Goal: Task Accomplishment & Management: Use online tool/utility

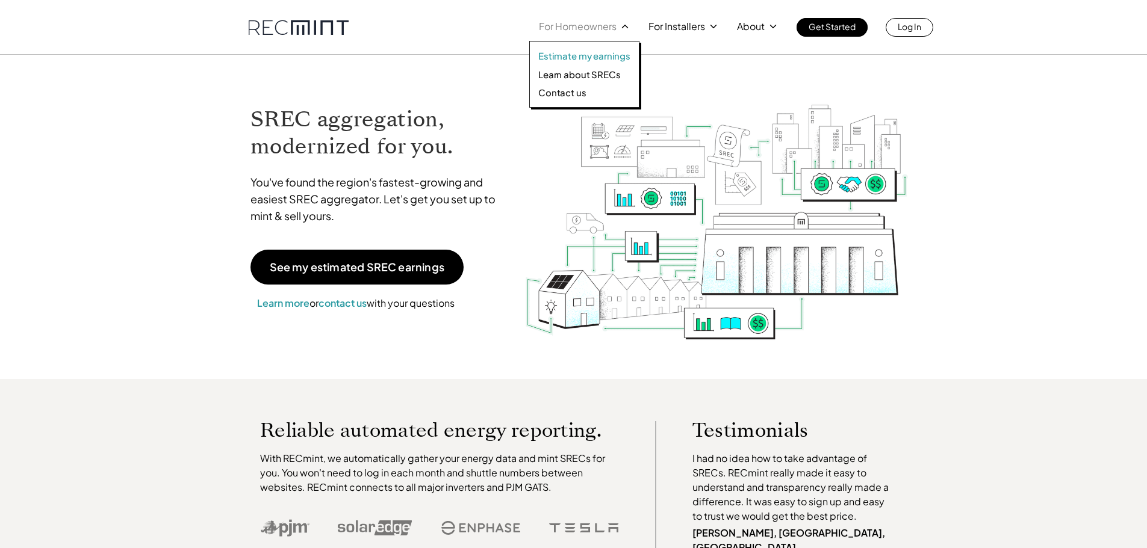
click at [580, 55] on p "Estimate my earnings" at bounding box center [584, 56] width 92 height 12
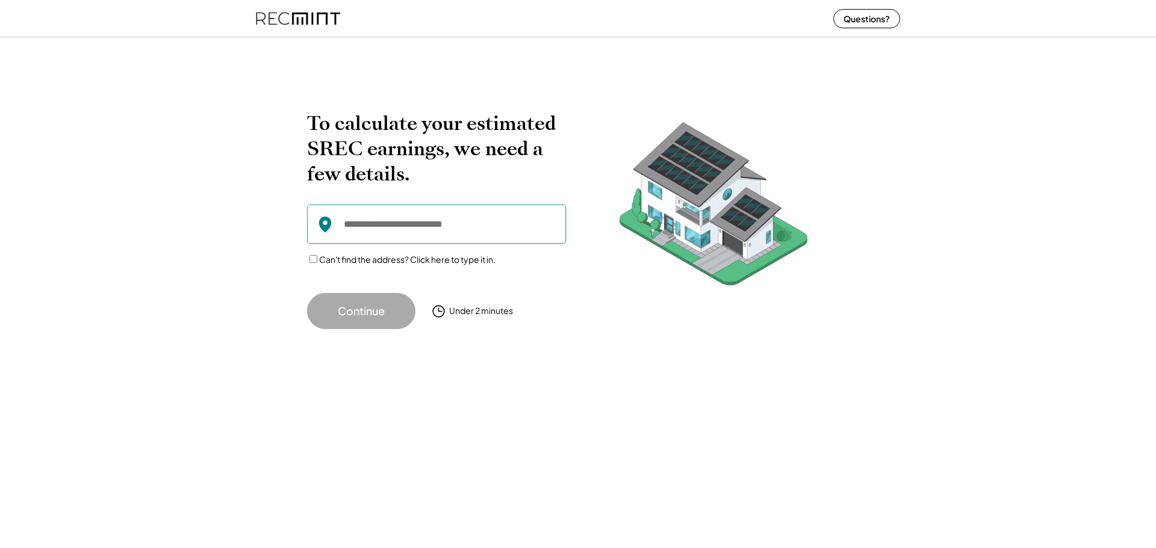
click at [399, 225] on input "input" at bounding box center [436, 224] width 259 height 39
click at [1155, 229] on div "To calculate your estimated SREC earnings, we need a few details. Can't find th…" at bounding box center [578, 199] width 1156 height 285
click at [376, 234] on input "input" at bounding box center [436, 224] width 259 height 39
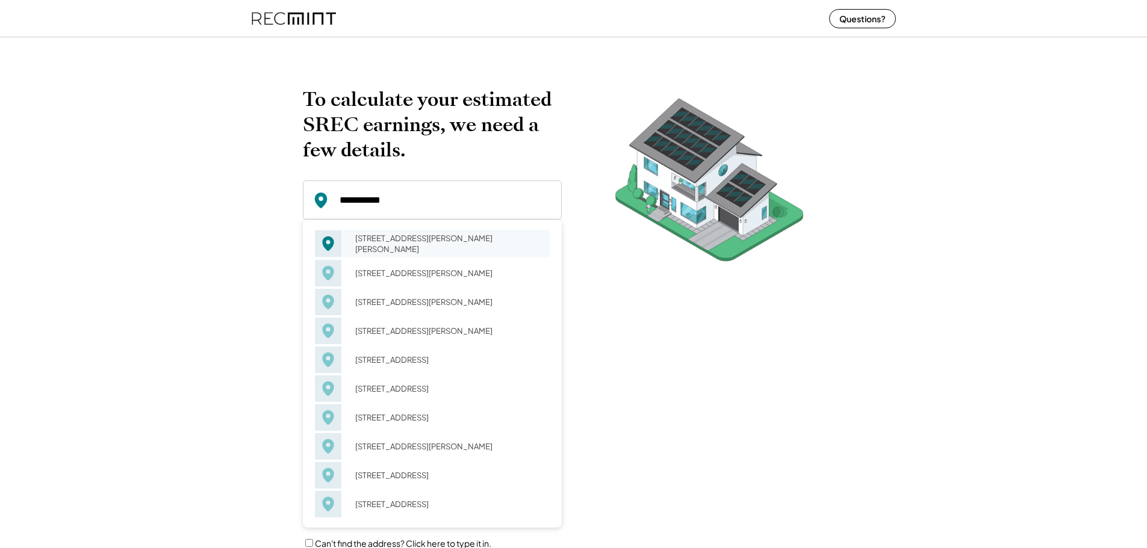
click at [382, 238] on div "[STREET_ADDRESS][PERSON_NAME][PERSON_NAME]" at bounding box center [448, 244] width 202 height 28
type input "**********"
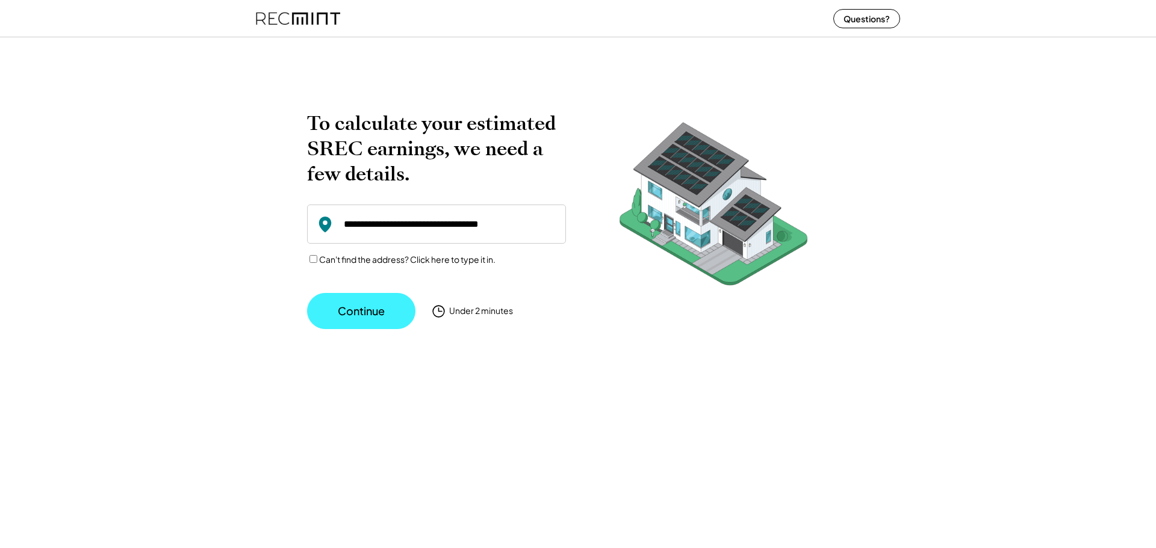
click at [382, 312] on button "Continue" at bounding box center [361, 311] width 108 height 36
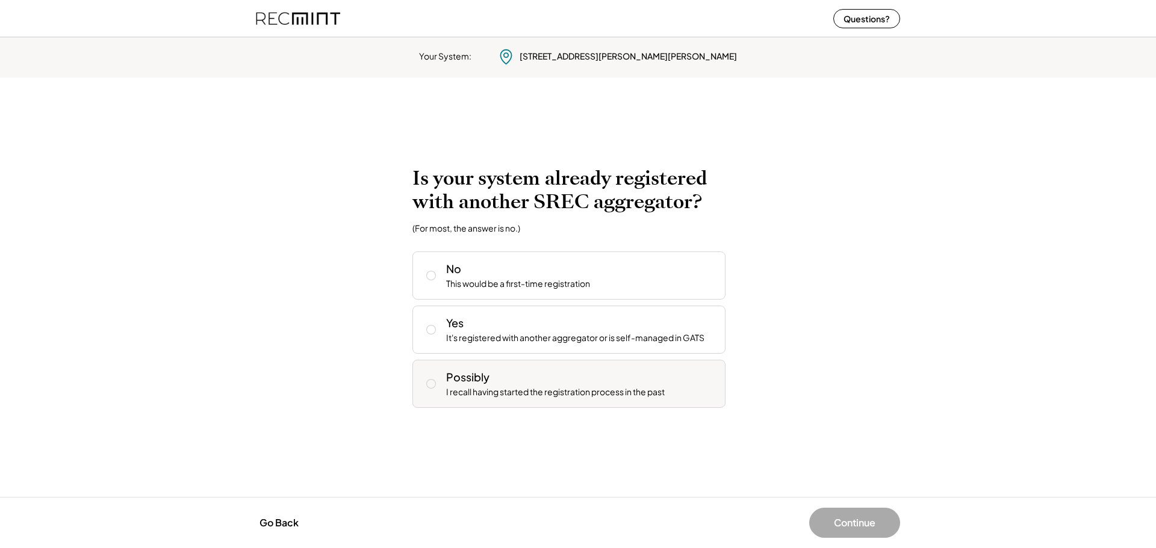
click at [483, 384] on div "Possibly" at bounding box center [467, 377] width 43 height 15
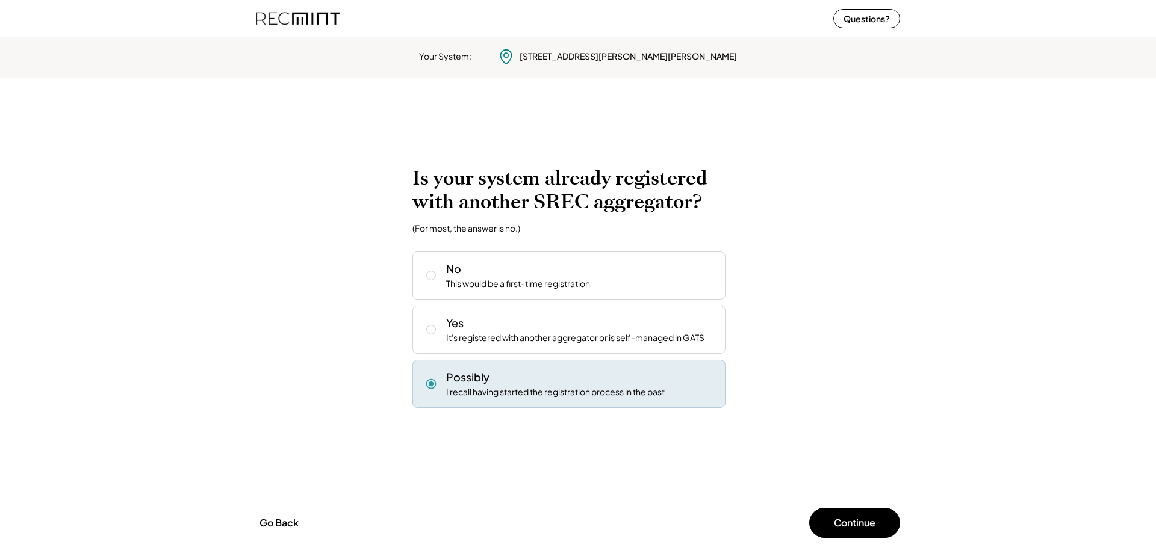
click at [483, 383] on div "Possibly" at bounding box center [467, 377] width 43 height 15
click at [456, 276] on div "No" at bounding box center [453, 268] width 15 height 15
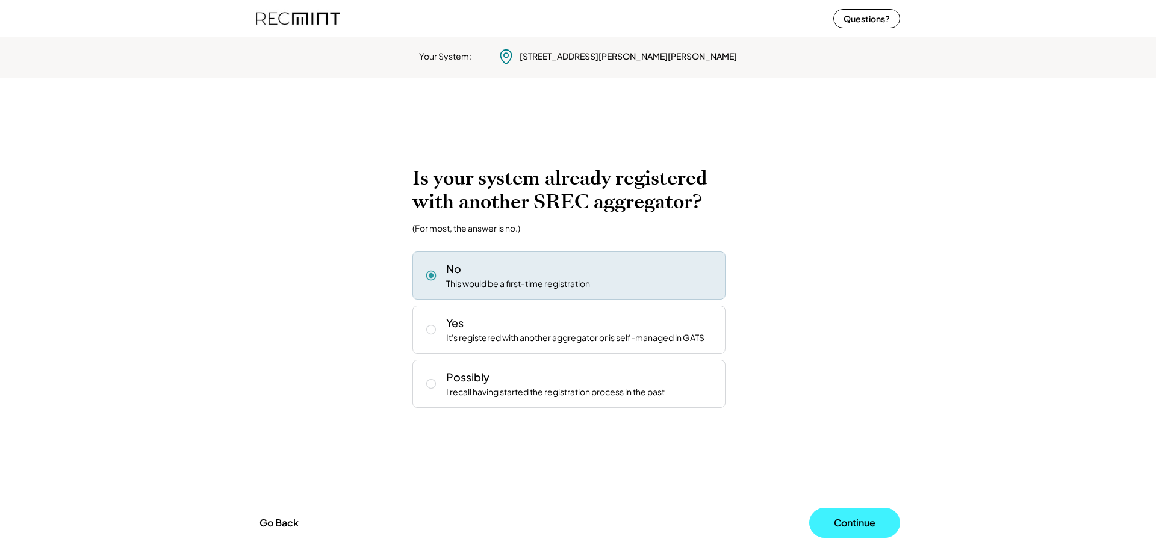
click at [837, 529] on button "Continue" at bounding box center [854, 523] width 91 height 30
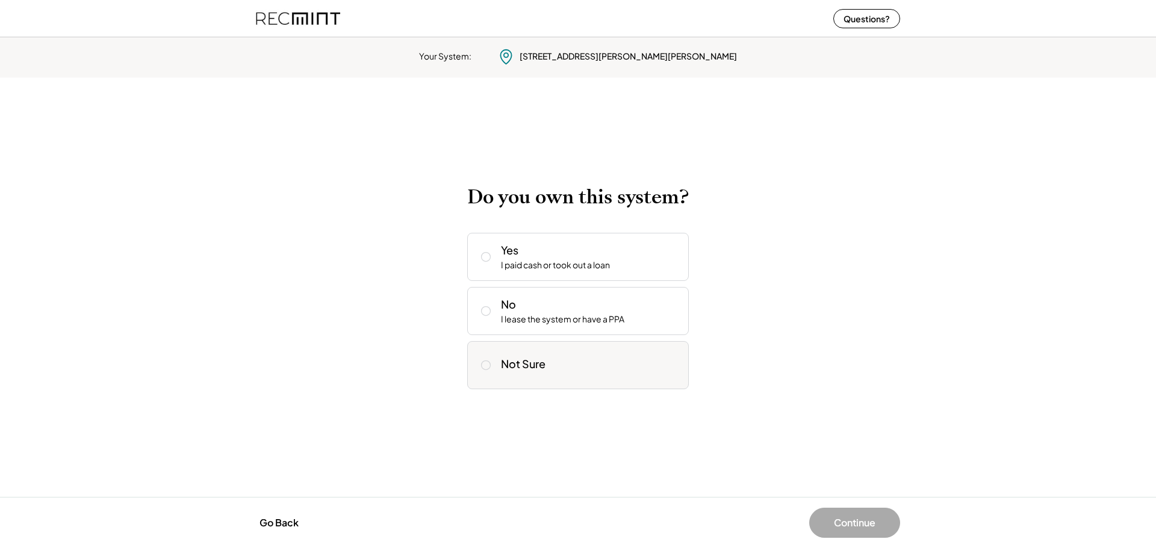
click at [519, 361] on div "Not Sure" at bounding box center [523, 364] width 45 height 14
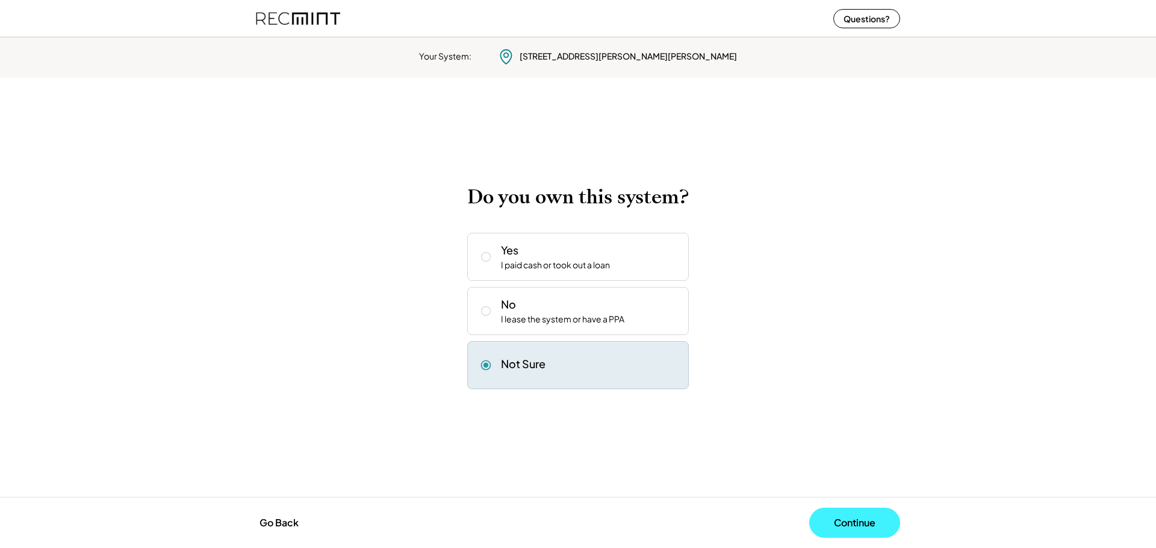
click at [860, 526] on button "Continue" at bounding box center [854, 523] width 91 height 30
